Goal: Task Accomplishment & Management: Manage account settings

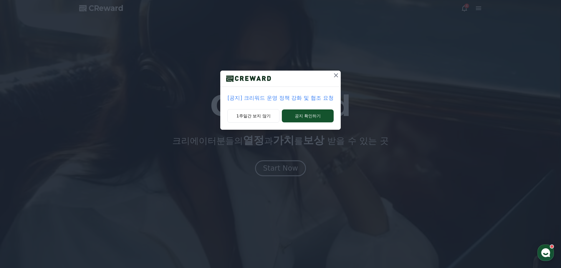
click at [337, 77] on icon at bounding box center [336, 75] width 4 height 4
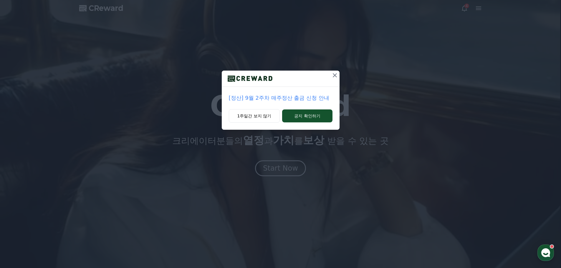
click at [337, 74] on icon at bounding box center [334, 75] width 7 height 7
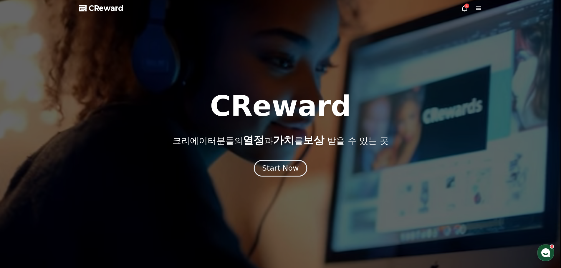
click at [269, 176] on button "Start Now" at bounding box center [280, 168] width 53 height 17
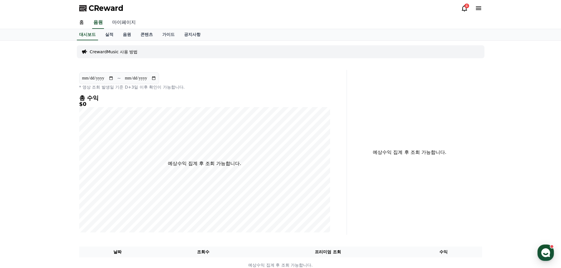
click at [121, 25] on link "마이페이지" at bounding box center [123, 22] width 33 height 12
select select "**********"
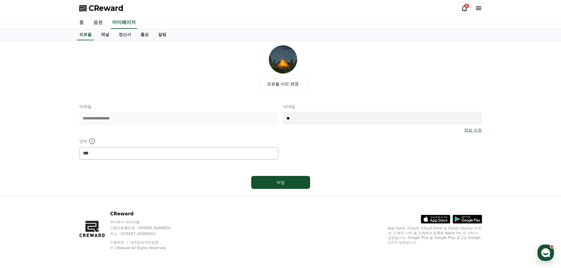
click at [85, 24] on link "홈" at bounding box center [82, 22] width 14 height 12
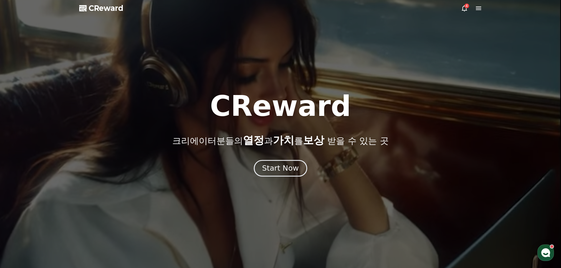
click at [297, 173] on button "Start Now" at bounding box center [280, 168] width 53 height 17
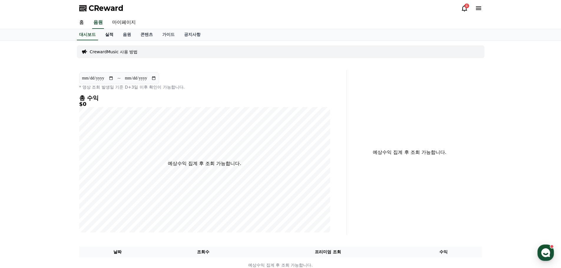
click at [106, 32] on link "실적" at bounding box center [109, 34] width 18 height 11
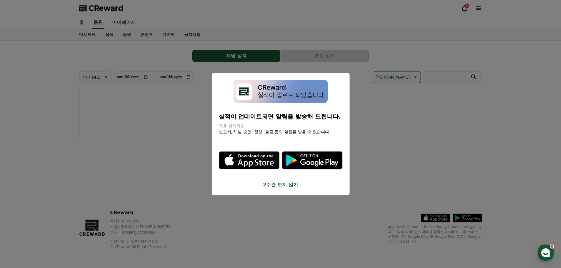
click at [278, 184] on button "2주간 보지 않기" at bounding box center [281, 184] width 124 height 7
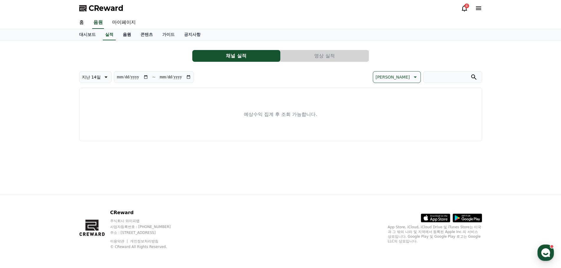
click at [130, 34] on link "음원" at bounding box center [127, 34] width 18 height 11
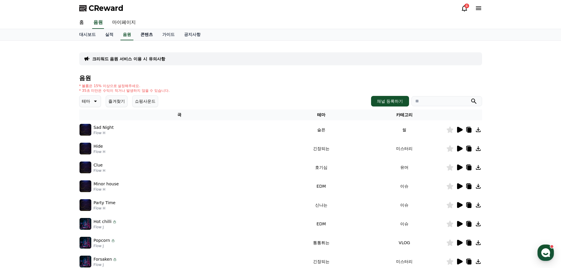
click at [139, 35] on link "콘텐츠" at bounding box center [147, 34] width 22 height 11
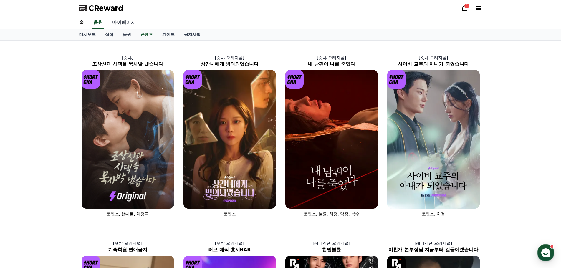
click at [123, 23] on link "마이페이지" at bounding box center [123, 22] width 33 height 12
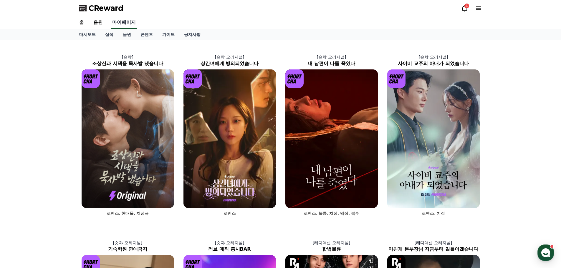
select select "**********"
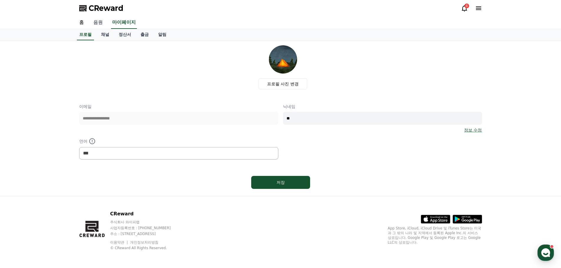
click at [101, 25] on link "음원" at bounding box center [98, 22] width 19 height 12
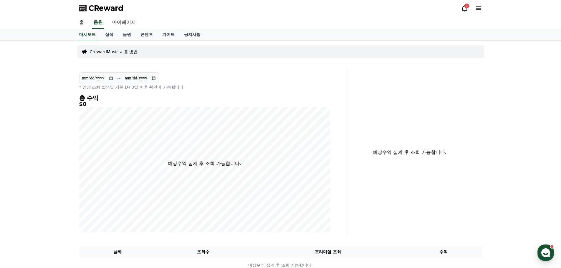
click at [131, 24] on link "마이페이지" at bounding box center [123, 22] width 33 height 12
select select "**********"
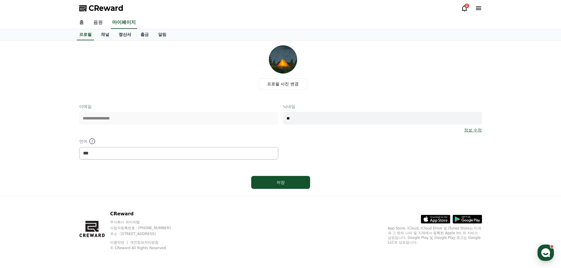
click at [126, 35] on link "정산서" at bounding box center [125, 34] width 22 height 11
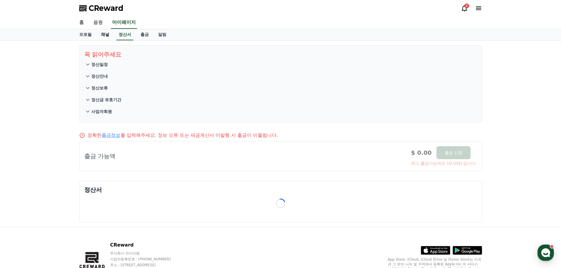
click at [110, 34] on link "채널" at bounding box center [105, 34] width 18 height 11
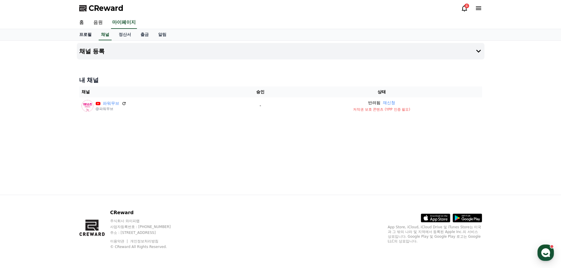
click at [82, 34] on link "프로필" at bounding box center [86, 34] width 22 height 11
select select "**********"
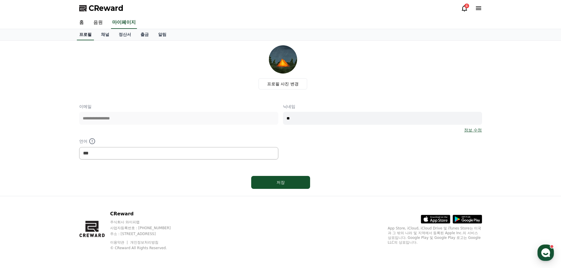
click at [90, 33] on link "프로필" at bounding box center [85, 34] width 17 height 11
click at [111, 33] on link "채널" at bounding box center [105, 34] width 18 height 11
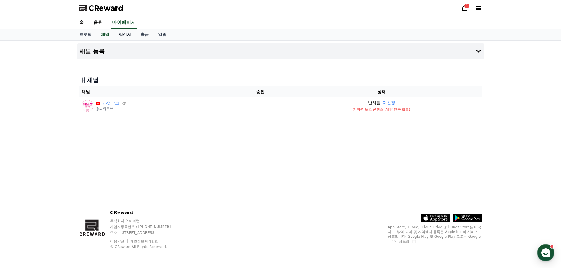
click at [123, 33] on link "정산서" at bounding box center [125, 34] width 22 height 11
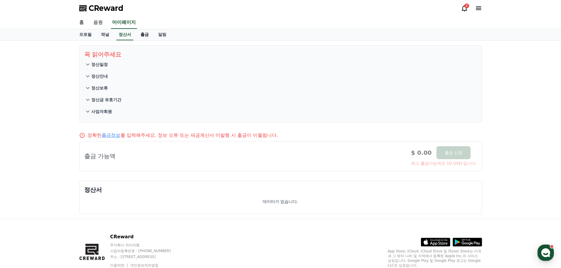
click at [144, 33] on link "출금" at bounding box center [145, 34] width 18 height 11
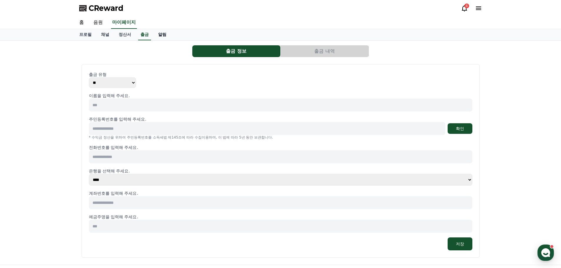
click at [164, 34] on link "알림" at bounding box center [162, 34] width 18 height 11
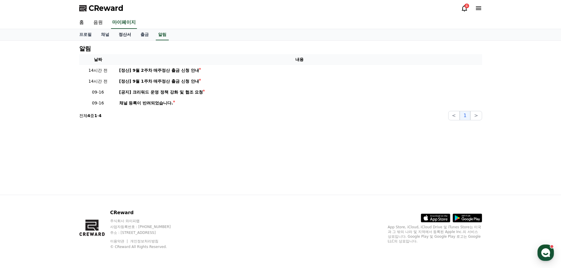
click at [116, 35] on link "정산서" at bounding box center [125, 34] width 22 height 11
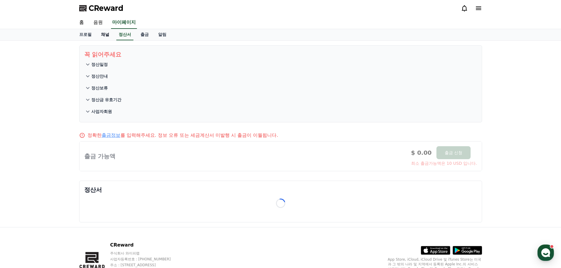
click at [102, 36] on link "채널" at bounding box center [105, 34] width 18 height 11
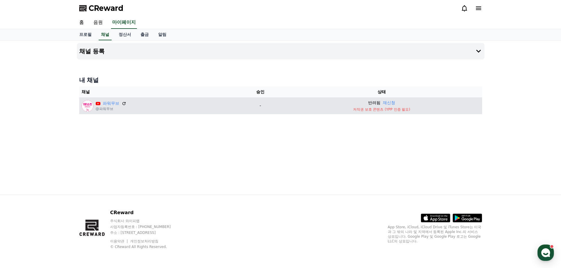
click at [384, 113] on td "반려됨 재신청 저작권 보호 콘텐츠 (YPP 인증 필요)" at bounding box center [381, 105] width 201 height 17
click at [385, 111] on p "저작권 보호 콘텐츠 (YPP 인증 필요)" at bounding box center [382, 109] width 196 height 5
drag, startPoint x: 382, startPoint y: 110, endPoint x: 388, endPoint y: 110, distance: 5.9
click at [385, 110] on p "저작권 보호 콘텐츠 (YPP 인증 필요)" at bounding box center [382, 109] width 196 height 5
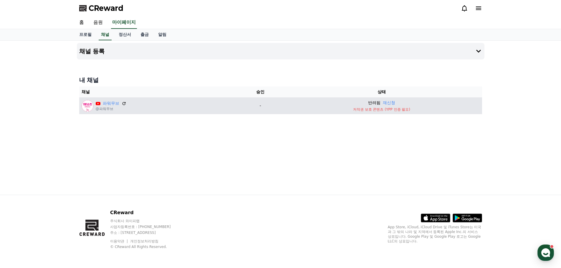
click at [388, 110] on p "저작권 보호 콘텐츠 (YPP 인증 필요)" at bounding box center [382, 109] width 196 height 5
click at [402, 110] on p "저작권 보호 콘텐츠 (YPP 인증 필요)" at bounding box center [382, 109] width 196 height 5
drag, startPoint x: 410, startPoint y: 110, endPoint x: 358, endPoint y: 109, distance: 51.5
click at [358, 109] on p "저작권 보호 콘텐츠 (YPP 인증 필요)" at bounding box center [382, 109] width 196 height 5
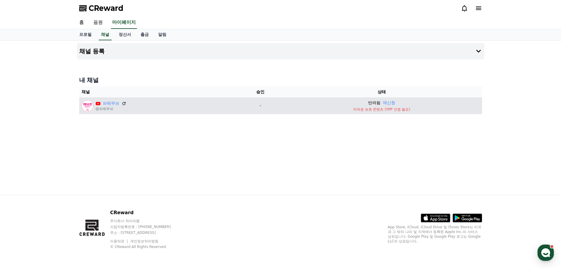
drag, startPoint x: 358, startPoint y: 109, endPoint x: 384, endPoint y: 110, distance: 25.9
click at [383, 110] on p "저작권 보호 콘텐츠 (YPP 인증 필요)" at bounding box center [382, 109] width 196 height 5
click at [386, 110] on p "저작권 보호 콘텐츠 (YPP 인증 필요)" at bounding box center [382, 109] width 196 height 5
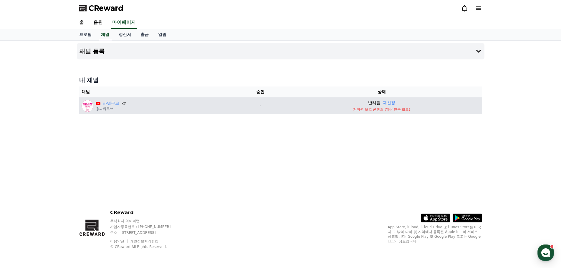
click at [374, 111] on p "저작권 보호 콘텐츠 (YPP 인증 필요)" at bounding box center [382, 109] width 196 height 5
click at [370, 114] on td "반려됨 재신청 저작권 보호 콘텐츠 (YPP 인증 필요)" at bounding box center [381, 105] width 201 height 17
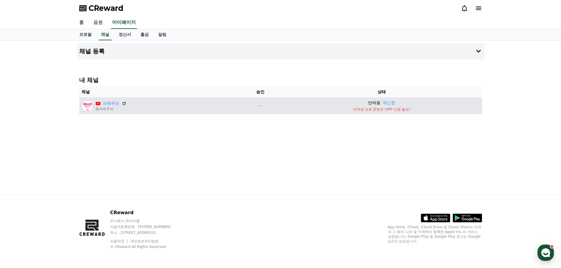
click at [370, 114] on td "반려됨 재신청 저작권 보호 콘텐츠 (YPP 인증 필요)" at bounding box center [381, 105] width 201 height 17
click at [371, 112] on p "저작권 보호 콘텐츠 (YPP 인증 필요)" at bounding box center [382, 109] width 196 height 5
click at [368, 112] on td "반려됨 재신청 저작권 보호 콘텐츠 (YPP 인증 필요)" at bounding box center [381, 105] width 201 height 17
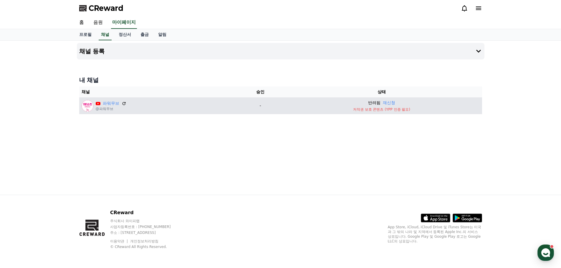
click at [367, 113] on td "반려됨 재신청 저작권 보호 콘텐츠 (YPP 인증 필요)" at bounding box center [381, 105] width 201 height 17
click at [358, 112] on td "반려됨 재신청 저작권 보호 콘텐츠 (YPP 인증 필요)" at bounding box center [381, 105] width 201 height 17
click at [356, 109] on p "저작권 보호 콘텐츠 (YPP 인증 필요)" at bounding box center [382, 109] width 196 height 5
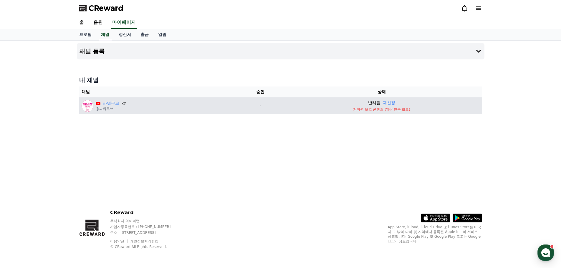
click at [360, 110] on p "저작권 보호 콘텐츠 (YPP 인증 필요)" at bounding box center [382, 109] width 196 height 5
click at [357, 110] on p "저작권 보호 콘텐츠 (YPP 인증 필요)" at bounding box center [382, 109] width 196 height 5
drag, startPoint x: 353, startPoint y: 110, endPoint x: 302, endPoint y: 111, distance: 50.7
click at [416, 112] on td "반려됨 재신청 저작권 보호 콘텐츠 (YPP 인증 필요)" at bounding box center [381, 105] width 201 height 17
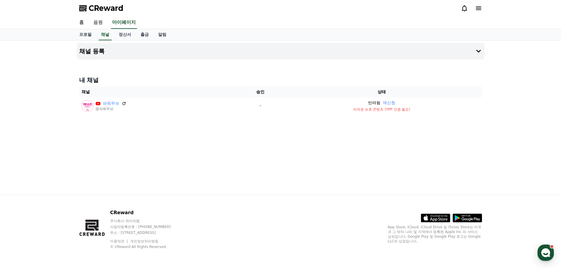
copy p "저작권 보호 콘텐츠 (YPP 인증 필요)"
click at [377, 137] on div "채널 등록 내 채널 채널 승인 상태 파워무브 @파워무브 - 반려됨 재신청 저작권 보호 콘텐츠 (YPP 인증 필요)" at bounding box center [281, 118] width 412 height 154
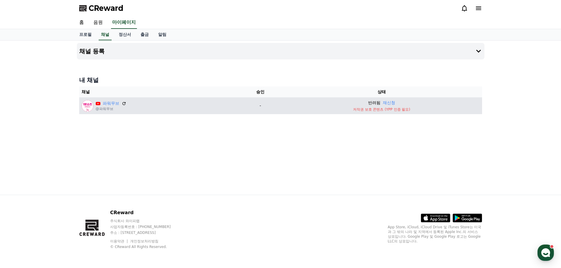
click at [383, 111] on p "저작권 보호 콘텐츠 (YPP 인증 필요)" at bounding box center [382, 109] width 196 height 5
click at [377, 112] on td "반려됨 재신청 저작권 보호 콘텐츠 (YPP 인증 필요)" at bounding box center [381, 105] width 201 height 17
click at [389, 110] on p "저작권 보호 콘텐츠 (YPP 인증 필요)" at bounding box center [382, 109] width 196 height 5
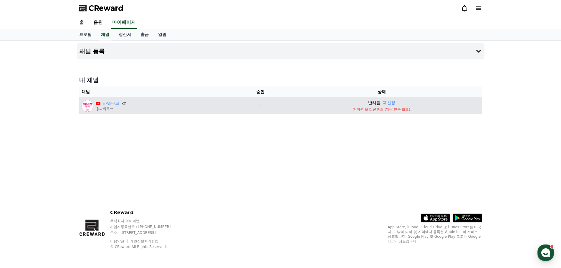
click at [390, 110] on p "저작권 보호 콘텐츠 (YPP 인증 필요)" at bounding box center [382, 109] width 196 height 5
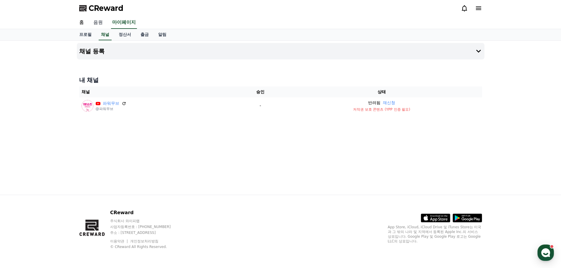
click at [103, 24] on link "음원" at bounding box center [98, 22] width 19 height 12
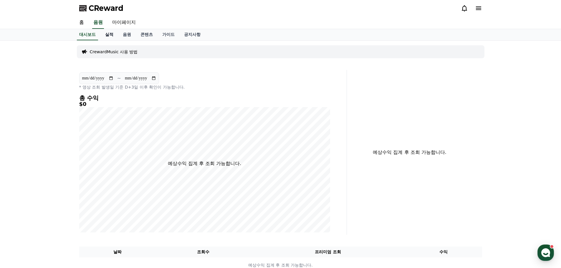
click at [113, 36] on link "실적" at bounding box center [109, 34] width 18 height 11
click at [147, 37] on link "콘텐츠" at bounding box center [147, 34] width 22 height 11
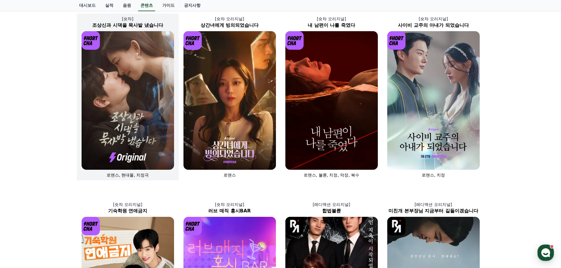
scroll to position [29, 0]
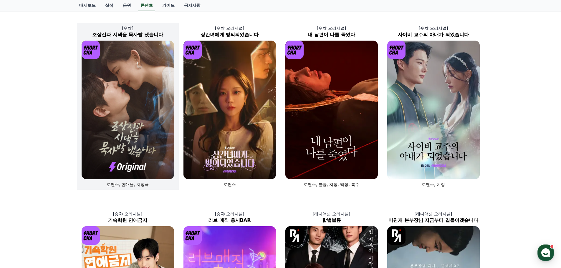
click at [115, 135] on img at bounding box center [128, 110] width 92 height 139
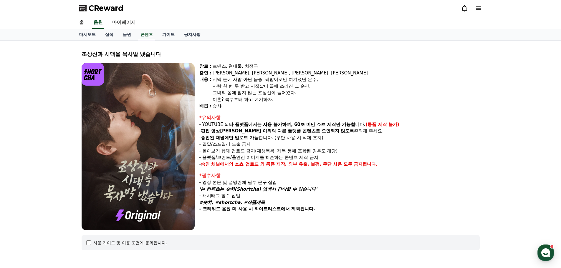
drag, startPoint x: 216, startPoint y: 69, endPoint x: 252, endPoint y: 104, distance: 49.6
click at [252, 104] on div "장르 : 로맨스, 현대물, 치정극 출연 : [PERSON_NAME], [PERSON_NAME], [PERSON_NAME], [PERSON_NA…" at bounding box center [339, 86] width 280 height 47
click at [252, 104] on div "숏챠" at bounding box center [346, 106] width 267 height 7
drag, startPoint x: 249, startPoint y: 105, endPoint x: 240, endPoint y: 95, distance: 13.6
click at [240, 95] on div "장르 : 로맨스, 현대물, 치정극 출연 : [PERSON_NAME], [PERSON_NAME], [PERSON_NAME], [PERSON_NA…" at bounding box center [339, 86] width 280 height 47
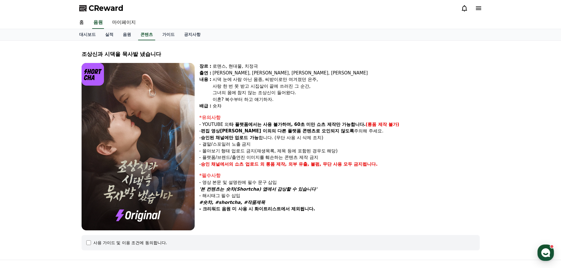
click at [221, 70] on div "[PERSON_NAME], [PERSON_NAME], [PERSON_NAME], [PERSON_NAME]" at bounding box center [346, 73] width 267 height 7
drag, startPoint x: 220, startPoint y: 68, endPoint x: 231, endPoint y: 108, distance: 41.4
click at [227, 96] on div "장르 : 로맨스, 현대물, 치정극 출연 : [PERSON_NAME], [PERSON_NAME], [PERSON_NAME], [PERSON_NA…" at bounding box center [339, 86] width 280 height 47
click at [231, 108] on div "숏챠" at bounding box center [346, 106] width 267 height 7
drag, startPoint x: 227, startPoint y: 120, endPoint x: 232, endPoint y: 134, distance: 14.7
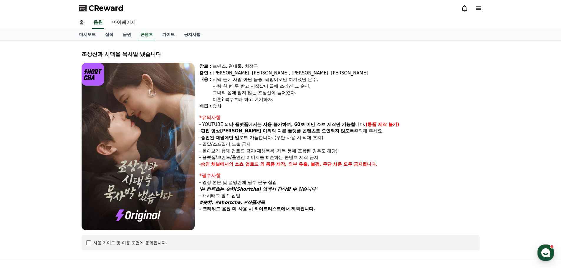
click at [232, 134] on div "*유의사항 - YOUTUBE 외 타 플랫폼에서는 사용 불가하며, 60초 미만 쇼츠 제작만 가능합니다. (롱폼 제작 불가) - 편집 영상이 숏챠…" at bounding box center [339, 141] width 280 height 54
click at [232, 134] on p "- 편집 영상[PERSON_NAME] 이외의 다른 플랫폼 콘텐츠로 오인되지 않도록 주의해 주세요." at bounding box center [339, 131] width 280 height 7
drag, startPoint x: 232, startPoint y: 128, endPoint x: 238, endPoint y: 136, distance: 9.9
click at [238, 136] on div "*유의사항 - YOUTUBE 외 타 플랫폼에서는 사용 불가하며, 60초 미만 쇼츠 제작만 가능합니다. (롱폼 제작 불가) - 편집 영상이 숏챠…" at bounding box center [339, 141] width 280 height 54
click at [238, 136] on strong "승인된 채널에만 업로드 가능" at bounding box center [230, 137] width 58 height 5
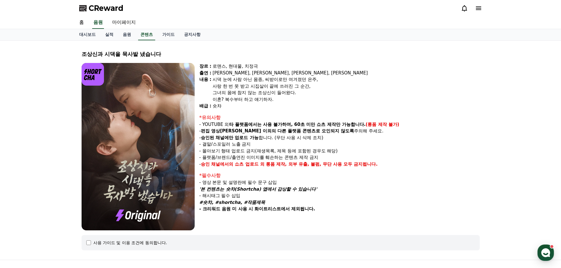
drag, startPoint x: 239, startPoint y: 140, endPoint x: 223, endPoint y: 127, distance: 20.7
click at [224, 128] on div "*유의사항 - YOUTUBE 외 타 플랫폼에서는 사용 불가하며, 60초 미만 쇼츠 제작만 가능합니다. (롱폼 제작 불가) - 편집 영상이 숏챠…" at bounding box center [339, 141] width 280 height 54
click at [223, 127] on p "- YOUTUBE 외 타 플랫폼에서는 사용 불가하며, 60초 미만 쇼츠 제작만 가능합니다. (롱폼 제작 불가)" at bounding box center [339, 124] width 280 height 7
drag, startPoint x: 223, startPoint y: 127, endPoint x: 248, endPoint y: 137, distance: 26.9
click at [248, 137] on div "*유의사항 - YOUTUBE 외 타 플랫폼에서는 사용 불가하며, 60초 미만 쇼츠 제작만 가능합니다. (롱폼 제작 불가) - 편집 영상이 숏챠…" at bounding box center [339, 141] width 280 height 54
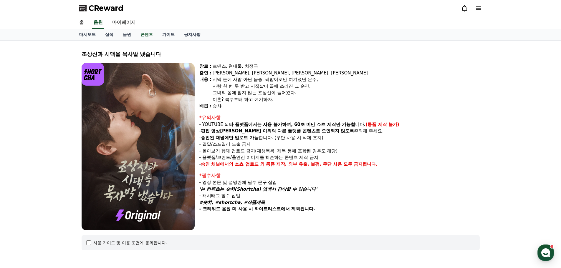
click at [248, 137] on strong "승인된 채널에만 업로드 가능" at bounding box center [230, 137] width 58 height 5
drag, startPoint x: 261, startPoint y: 140, endPoint x: 249, endPoint y: 131, distance: 14.7
click at [251, 133] on div "*유의사항 - YOUTUBE 외 타 플랫폼에서는 사용 불가하며, 60초 미만 쇼츠 제작만 가능합니다. (롱폼 제작 불가) - 편집 영상이 숏챠…" at bounding box center [339, 141] width 280 height 54
click at [248, 131] on strong "편집 영상[PERSON_NAME] 이외의" at bounding box center [238, 130] width 75 height 5
drag, startPoint x: 247, startPoint y: 128, endPoint x: 250, endPoint y: 139, distance: 11.3
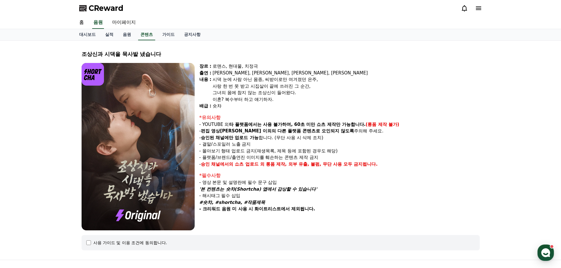
click at [249, 138] on div "*유의사항 - YOUTUBE 외 타 플랫폼에서는 사용 불가하며, 60초 미만 쇼츠 제작만 가능합니다. (롱폼 제작 불가) - 편집 영상이 숏챠…" at bounding box center [339, 141] width 280 height 54
click at [250, 139] on strong "승인된 채널에만 업로드 가능" at bounding box center [230, 137] width 58 height 5
drag, startPoint x: 246, startPoint y: 135, endPoint x: 248, endPoint y: 148, distance: 12.4
click at [248, 147] on div "*유의사항 - YOUTUBE 외 타 플랫폼에서는 사용 불가하며, 60초 미만 쇼츠 제작만 가능합니다. (롱폼 제작 불가) - 편집 영상이 숏챠…" at bounding box center [339, 141] width 280 height 54
click at [248, 148] on p "- 몰아보기 형태 업로드 금지(재생목록, 제목 등에 포함된 경우도 해당)" at bounding box center [339, 151] width 280 height 7
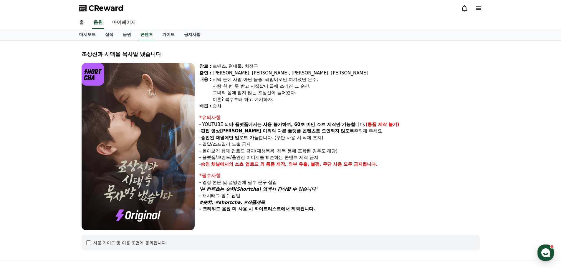
drag, startPoint x: 253, startPoint y: 150, endPoint x: 246, endPoint y: 135, distance: 17.0
click at [248, 142] on div "*유의사항 - YOUTUBE 외 타 플랫폼에서는 사용 불가하며, 60초 미만 쇼츠 제작만 가능합니다. (롱폼 제작 불가) - 편집 영상이 숏챠…" at bounding box center [339, 141] width 280 height 54
click at [246, 135] on strong "승인된 채널에만 업로드 가능" at bounding box center [230, 137] width 58 height 5
drag, startPoint x: 246, startPoint y: 134, endPoint x: 248, endPoint y: 146, distance: 11.7
click at [247, 144] on div "*유의사항 - YOUTUBE 외 타 플랫폼에서는 사용 불가하며, 60초 미만 쇼츠 제작만 가능합니다. (롱폼 제작 불가) - 편집 영상이 숏챠…" at bounding box center [339, 141] width 280 height 54
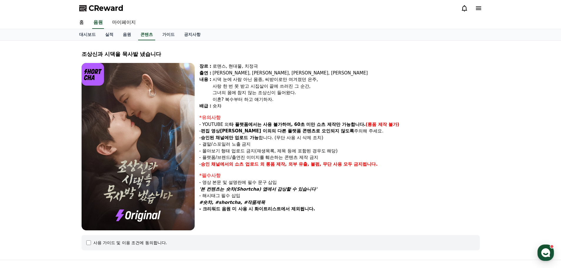
click at [248, 146] on p "- 결말/스포일러 노출 금지" at bounding box center [339, 144] width 280 height 7
drag, startPoint x: 247, startPoint y: 154, endPoint x: 238, endPoint y: 136, distance: 20.0
click at [242, 143] on div "*유의사항 - YOUTUBE 외 타 플랫폼에서는 사용 불가하며, 60초 미만 쇼츠 제작만 가능합니다. (롱폼 제작 불가) - 편집 영상이 숏챠…" at bounding box center [339, 141] width 280 height 54
click at [238, 135] on strong "승인된 채널에만 업로드 가능" at bounding box center [230, 137] width 58 height 5
drag, startPoint x: 238, startPoint y: 131, endPoint x: 244, endPoint y: 169, distance: 38.4
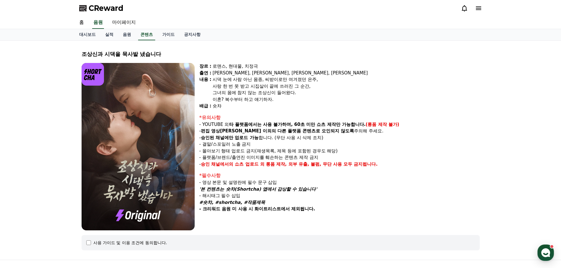
click at [244, 169] on div "장르 : 로맨스, 현대물, 치정극 출연 : [PERSON_NAME], [PERSON_NAME], [PERSON_NAME], [PERSON_NA…" at bounding box center [339, 147] width 280 height 168
drag, startPoint x: 244, startPoint y: 172, endPoint x: 234, endPoint y: 127, distance: 45.6
click at [235, 141] on div "장르 : 로맨스, 현대물, 치정극 출연 : [PERSON_NAME], [PERSON_NAME], [PERSON_NAME], [PERSON_NA…" at bounding box center [339, 147] width 280 height 168
click at [234, 127] on strong "타 플랫폼에서는 사용 불가하며, 60초 미만 쇼츠 제작만 가능합니다." at bounding box center [297, 124] width 137 height 5
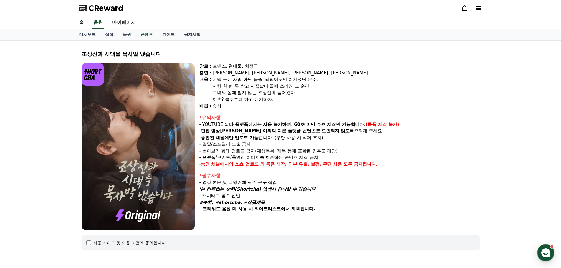
drag, startPoint x: 234, startPoint y: 127, endPoint x: 233, endPoint y: 154, distance: 27.4
click at [233, 154] on div "*유의사항 - YOUTUBE 외 타 플랫폼에서는 사용 불가하며, 60초 미만 쇼츠 제작만 가능합니다. (롱폼 제작 불가) - 편집 영상이 숏챠…" at bounding box center [339, 141] width 280 height 54
click at [233, 156] on p "- 플랫폼/브랜드/출연진 이미지를 훼손하는 콘텐츠 제작 금지" at bounding box center [339, 157] width 280 height 7
click at [163, 35] on link "가이드" at bounding box center [169, 34] width 22 height 11
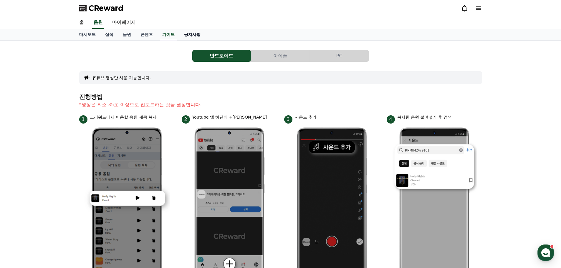
click at [187, 35] on link "공지사항" at bounding box center [192, 34] width 26 height 11
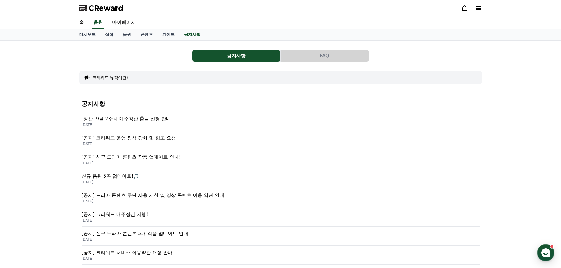
click at [477, 11] on icon at bounding box center [478, 8] width 7 height 7
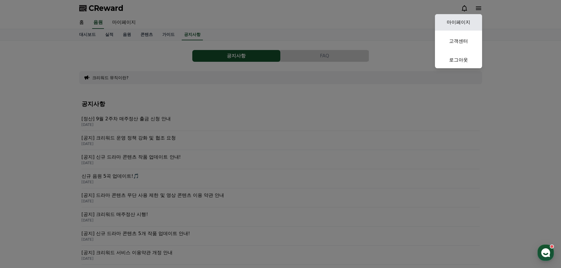
click at [460, 22] on link "마이페이지" at bounding box center [458, 22] width 47 height 16
select select "**********"
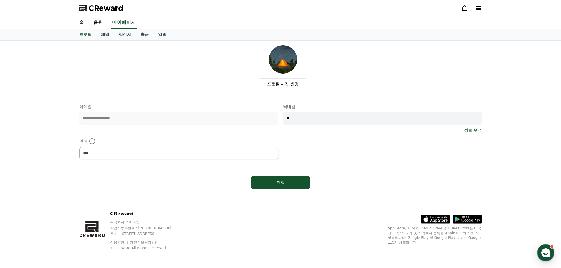
click at [87, 21] on link "홈" at bounding box center [82, 22] width 14 height 12
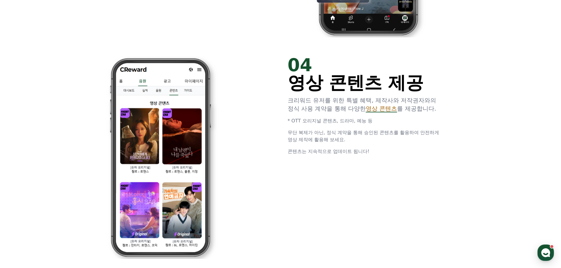
scroll to position [1596, 0]
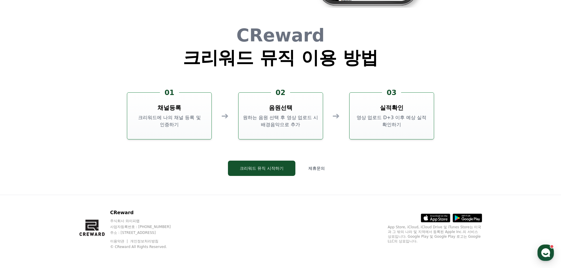
drag, startPoint x: 467, startPoint y: 74, endPoint x: 445, endPoint y: 228, distance: 155.2
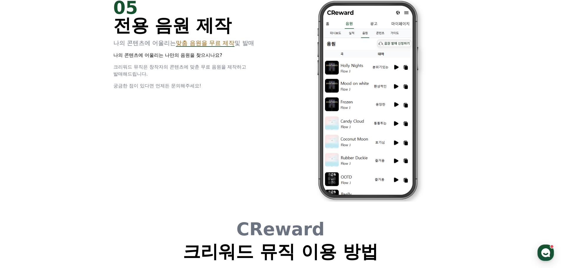
scroll to position [411, 0]
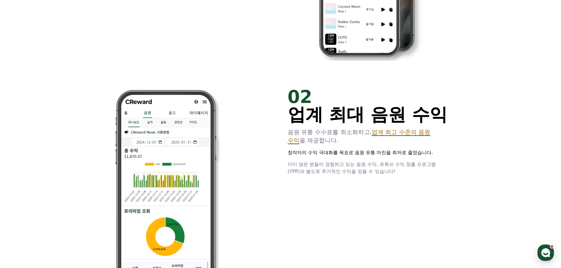
drag, startPoint x: 336, startPoint y: 216, endPoint x: 378, endPoint y: 68, distance: 153.9
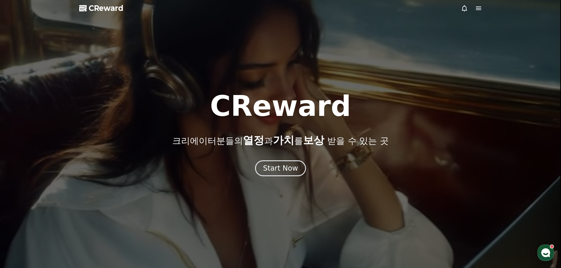
click at [474, 6] on div at bounding box center [471, 8] width 21 height 7
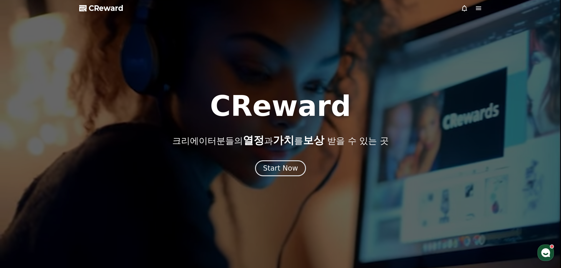
click at [475, 7] on icon at bounding box center [478, 8] width 7 height 7
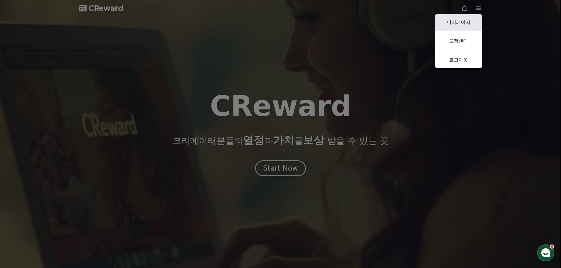
click at [455, 24] on link "마이페이지" at bounding box center [458, 22] width 47 height 16
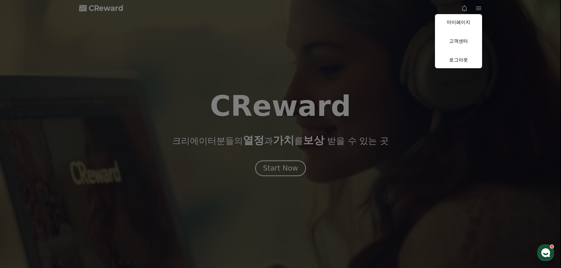
select select "**********"
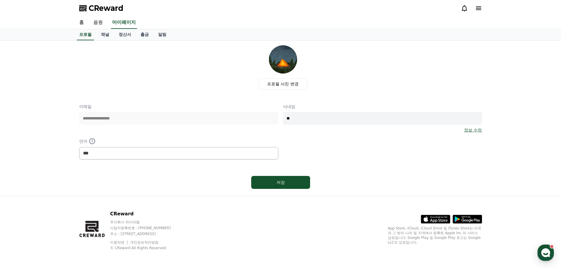
click at [473, 128] on link "정보 수정" at bounding box center [473, 130] width 18 height 6
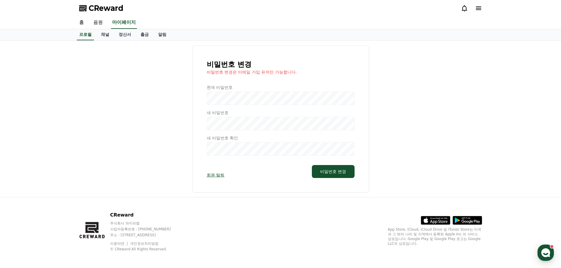
click at [217, 175] on link "회원 탈퇴" at bounding box center [216, 175] width 18 height 6
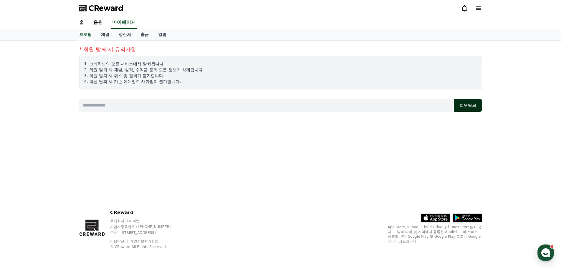
click at [458, 105] on button "회원탈퇴" at bounding box center [468, 105] width 28 height 13
click at [108, 102] on input at bounding box center [266, 105] width 375 height 13
click at [109, 105] on input at bounding box center [266, 105] width 375 height 13
type input "*"
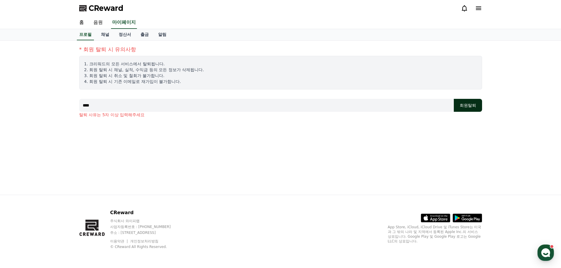
click at [469, 106] on button "회원탈퇴" at bounding box center [468, 105] width 28 height 13
click at [116, 108] on input "****" at bounding box center [266, 105] width 375 height 13
type input "*****"
click at [476, 110] on button "회원탈퇴" at bounding box center [468, 105] width 28 height 13
